Goal: Information Seeking & Learning: Learn about a topic

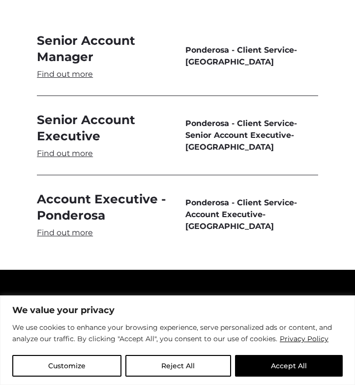
click at [79, 152] on link "Senior Account Executive" at bounding box center [103, 135] width 133 height 47
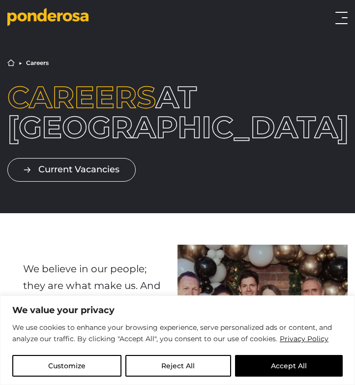
click at [64, 20] on icon "Go to homepage" at bounding box center [67, 17] width 9 height 9
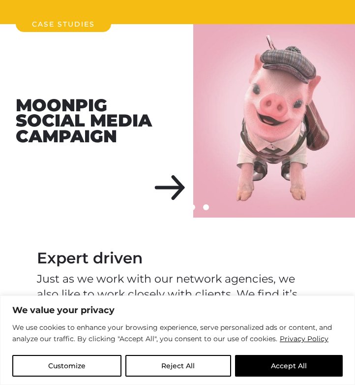
scroll to position [779, 0]
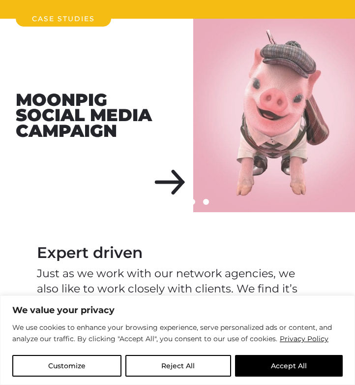
click at [192, 201] on span at bounding box center [170, 202] width 49 height 6
click at [206, 201] on span at bounding box center [206, 202] width 6 height 6
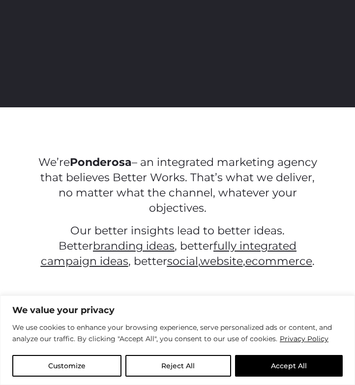
scroll to position [0, 0]
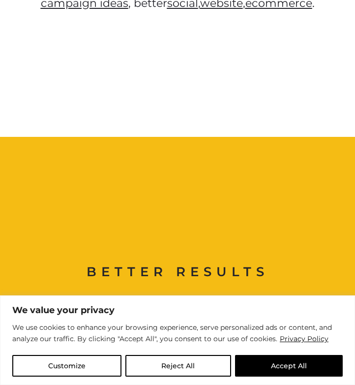
scroll to position [369, 0]
